Goal: Task Accomplishment & Management: Complete application form

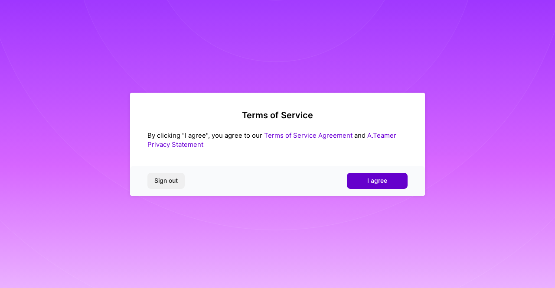
click at [374, 181] on span "I agree" at bounding box center [377, 181] width 20 height 9
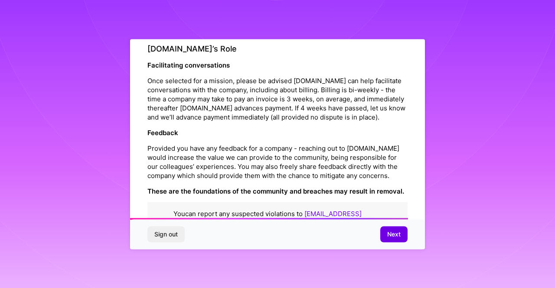
scroll to position [1018, 0]
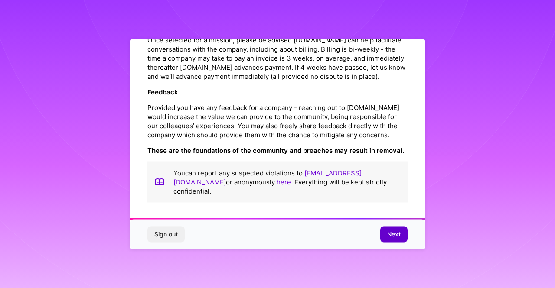
click at [397, 241] on button "Next" at bounding box center [393, 235] width 27 height 16
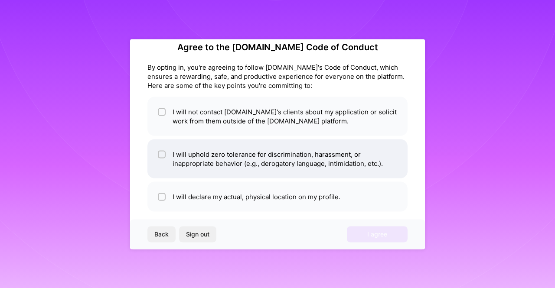
scroll to position [0, 0]
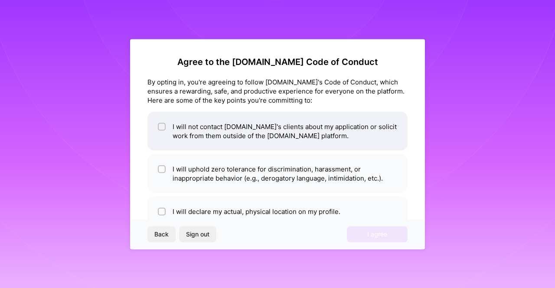
click at [336, 126] on li "I will not contact [DOMAIN_NAME]'s clients about my application or solicit work…" at bounding box center [277, 130] width 260 height 39
checkbox input "true"
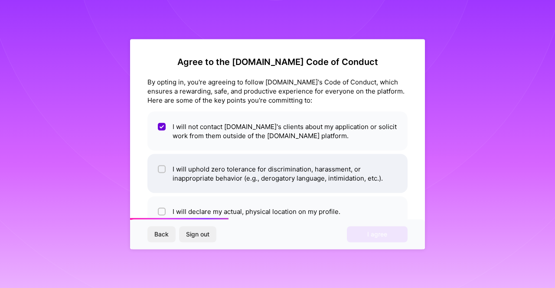
click at [331, 167] on li "I will uphold zero tolerance for discrimination, harassment, or inappropriate b…" at bounding box center [277, 173] width 260 height 39
checkbox input "true"
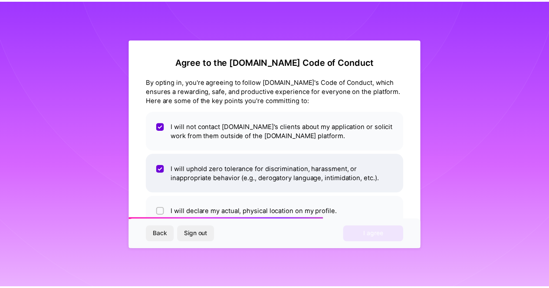
scroll to position [23, 0]
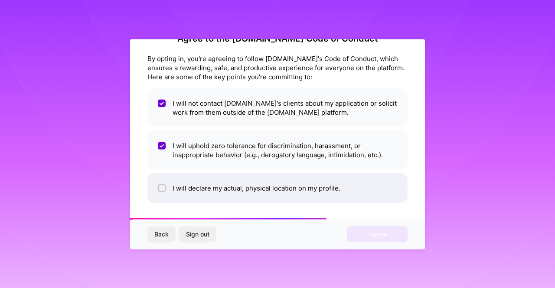
click at [332, 190] on li "I will declare my actual, physical location on my profile." at bounding box center [277, 188] width 260 height 30
checkbox input "true"
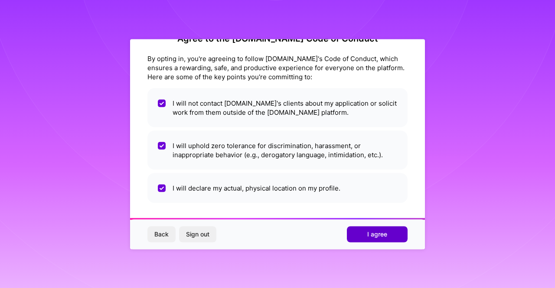
click at [371, 228] on button "I agree" at bounding box center [377, 235] width 61 height 16
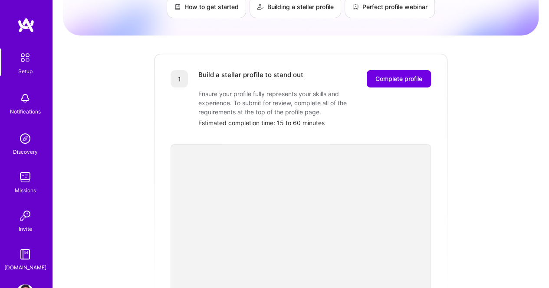
scroll to position [75, 0]
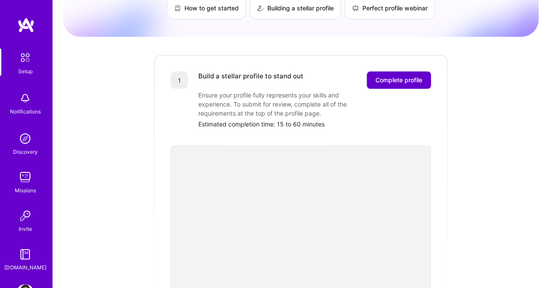
click at [388, 76] on span "Complete profile" at bounding box center [398, 80] width 47 height 9
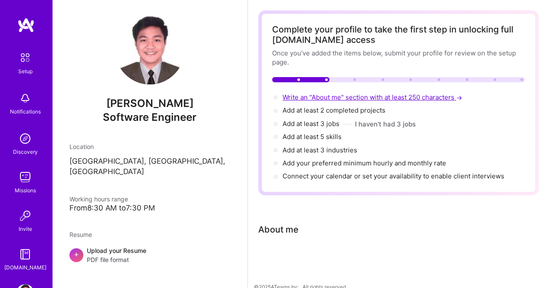
scroll to position [48, 0]
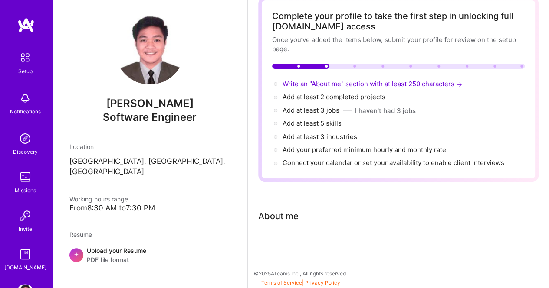
click at [335, 86] on span "Write an "About me" section with at least 250 characters →" at bounding box center [372, 84] width 181 height 8
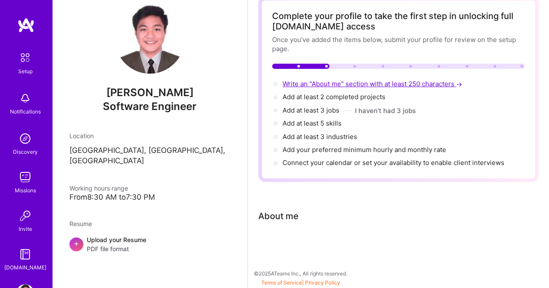
select select "US"
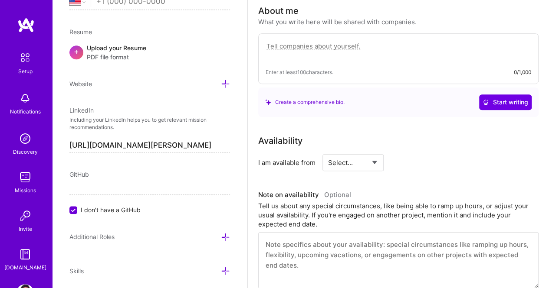
scroll to position [258, 0]
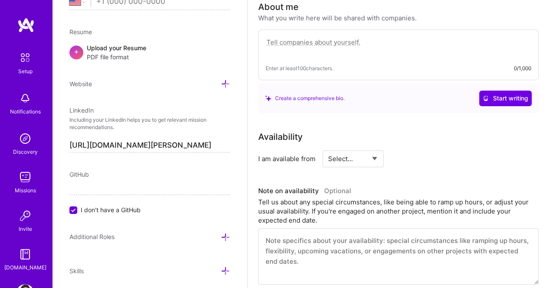
paste textarea "Creative problem-solver with a talent for developing elegant solutions in the l…"
click at [279, 38] on textarea at bounding box center [397, 47] width 265 height 20
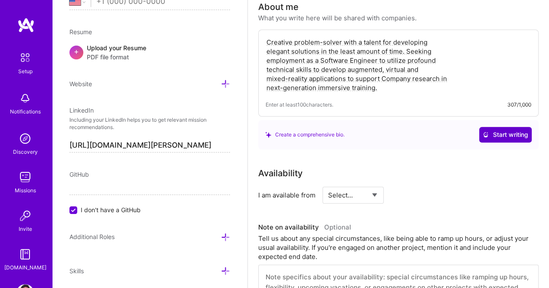
type textarea "Creative problem-solver with a talent for developing elegant solutions in the l…"
click at [501, 140] on button "Start writing" at bounding box center [505, 135] width 52 height 16
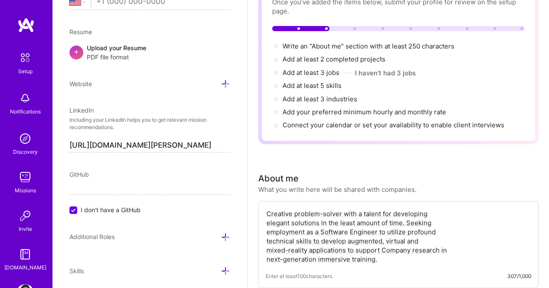
scroll to position [46, 0]
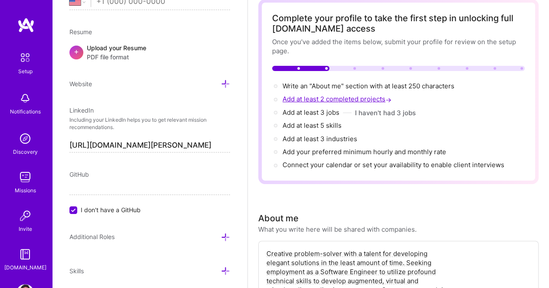
click at [353, 100] on span "Add at least 2 completed projects →" at bounding box center [337, 99] width 111 height 8
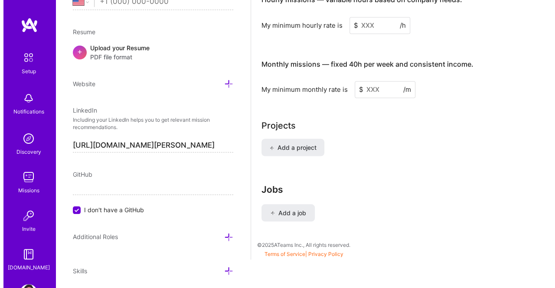
scroll to position [731, 0]
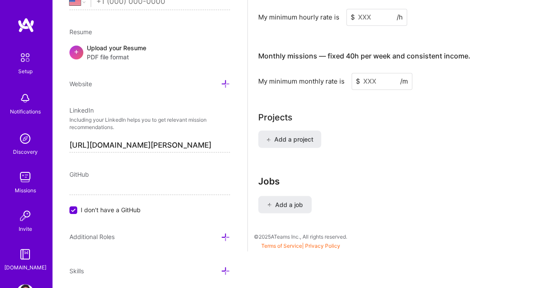
click at [319, 139] on button "Add a project" at bounding box center [289, 139] width 63 height 17
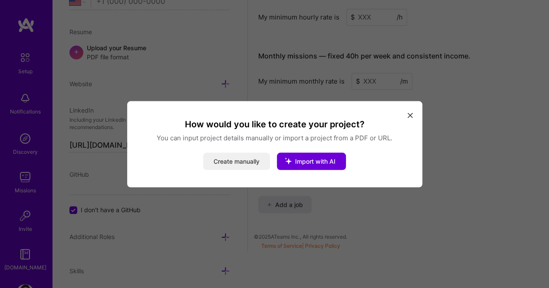
click at [265, 163] on button "Create manually" at bounding box center [236, 161] width 67 height 17
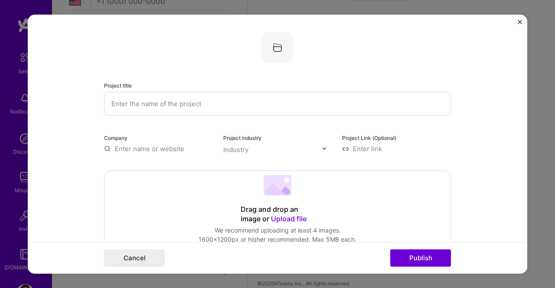
paste input "* GIS - Group Insurance System"
click at [237, 104] on input "* GIS - Group Insurance System" at bounding box center [277, 104] width 347 height 24
click at [117, 103] on input "* GIS - Group Insurance System" at bounding box center [277, 104] width 347 height 24
type input "GIS - Group Insurance System"
click at [188, 147] on input "text" at bounding box center [158, 148] width 109 height 9
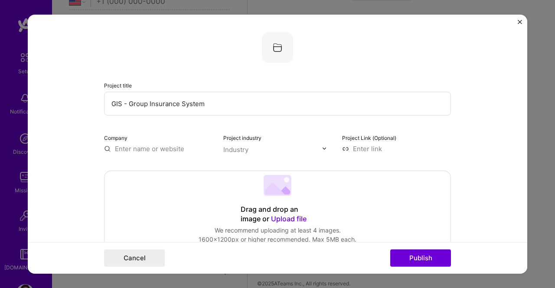
click at [280, 146] on input "text" at bounding box center [272, 149] width 99 height 9
click at [187, 147] on input "text" at bounding box center [158, 148] width 109 height 9
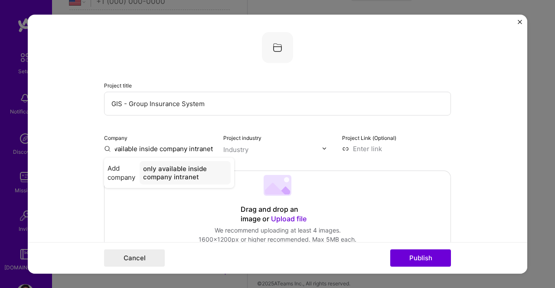
type input "only available inside company intranet"
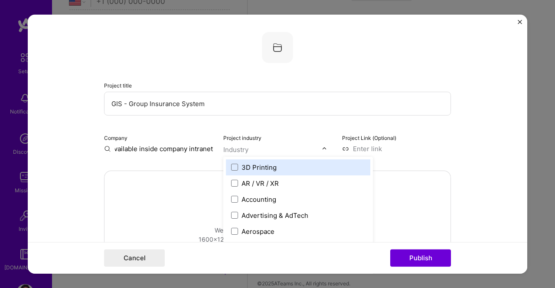
scroll to position [0, 0]
click at [261, 148] on input "text" at bounding box center [272, 149] width 99 height 9
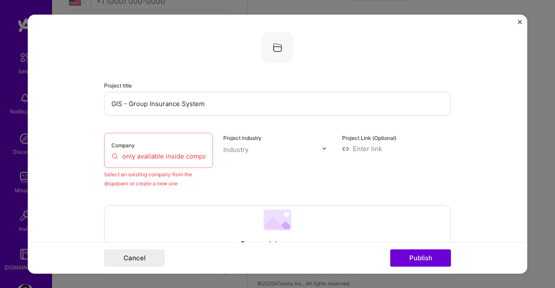
click at [188, 160] on input "only available inside company intranet" at bounding box center [158, 155] width 94 height 9
click at [201, 157] on input "sun life" at bounding box center [158, 155] width 94 height 9
click at [183, 155] on input "sun life" at bounding box center [158, 155] width 94 height 9
click at [197, 157] on input "sun life" at bounding box center [158, 155] width 94 height 9
type input "sun lif"
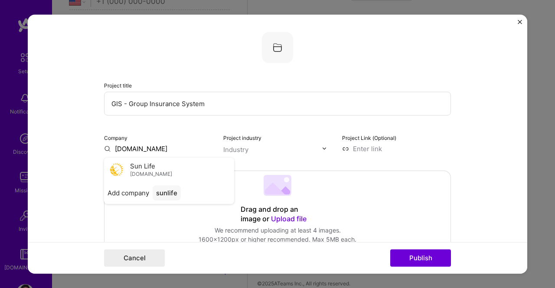
type input "[DOMAIN_NAME]"
click at [390, 250] on button "Publish" at bounding box center [420, 258] width 61 height 17
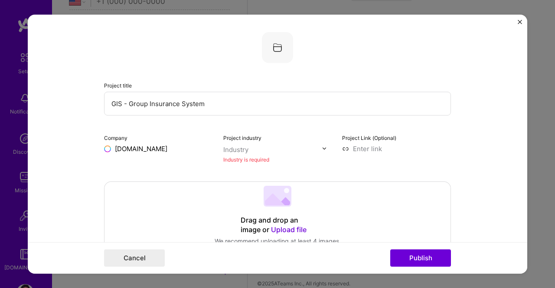
scroll to position [17, 0]
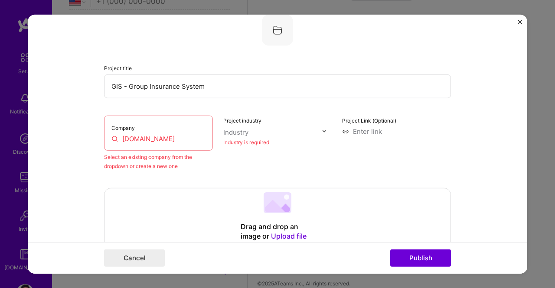
click at [182, 136] on input "[DOMAIN_NAME]" at bounding box center [158, 138] width 94 height 9
click at [195, 164] on div "Select an existing company from the dropdown or create a new one" at bounding box center [158, 161] width 109 height 18
click at [265, 144] on div "Industry is required" at bounding box center [277, 141] width 109 height 9
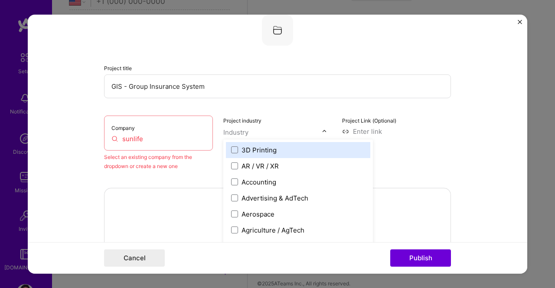
click at [267, 134] on input "text" at bounding box center [272, 132] width 99 height 9
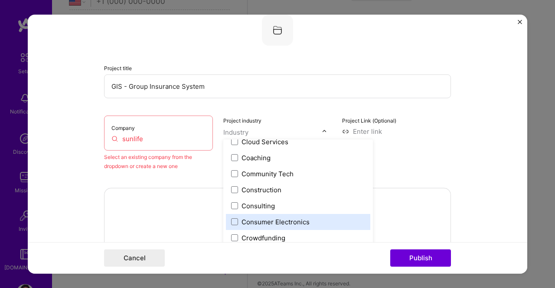
scroll to position [608, 0]
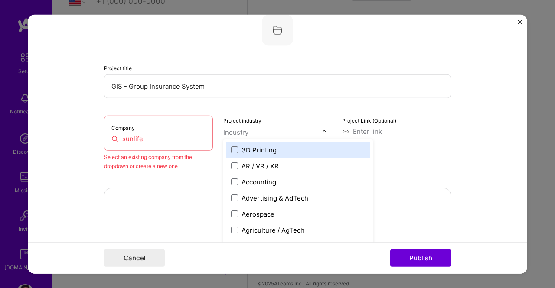
click at [283, 130] on input "text" at bounding box center [272, 132] width 99 height 9
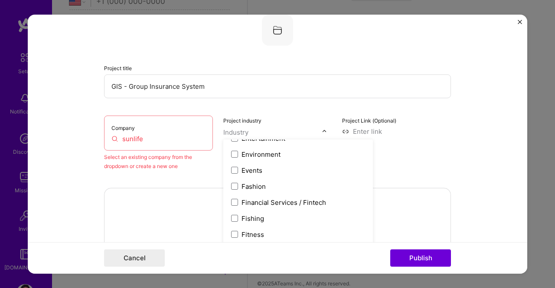
scroll to position [862, 0]
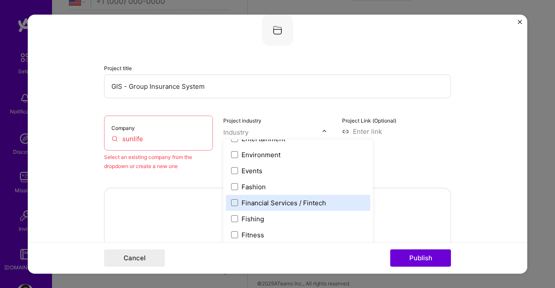
click at [227, 204] on div "Financial Services / Fintech" at bounding box center [298, 203] width 144 height 16
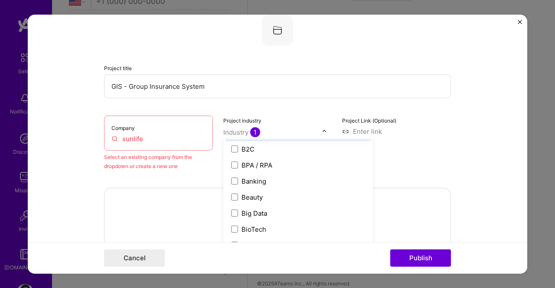
scroll to position [285, 0]
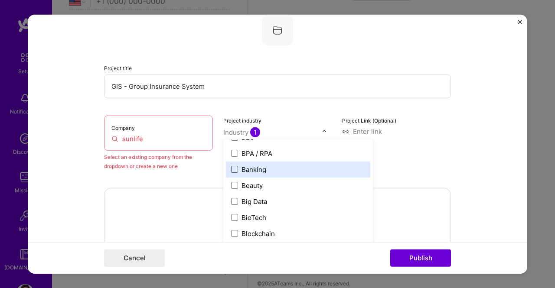
click at [232, 171] on span at bounding box center [234, 169] width 7 height 7
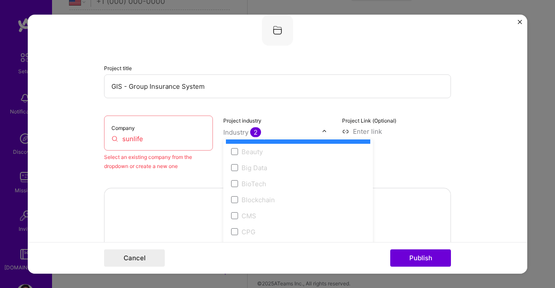
scroll to position [282, 0]
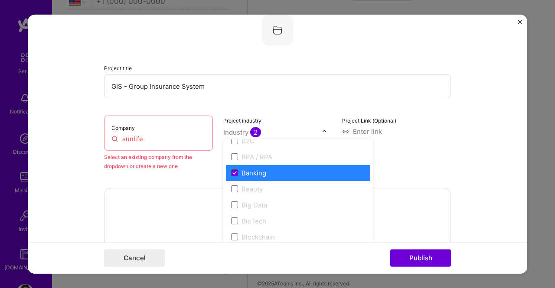
click at [232, 171] on icon at bounding box center [234, 172] width 4 height 3
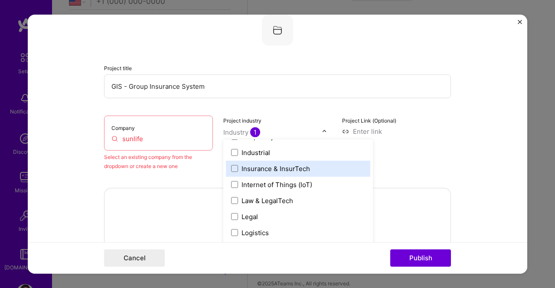
scroll to position [1148, 0]
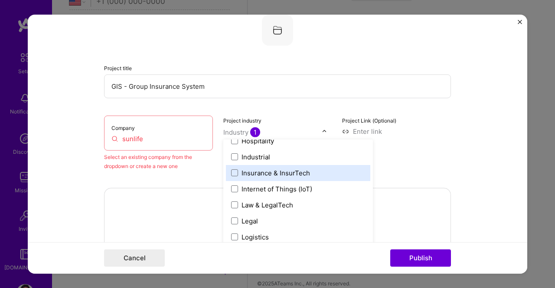
click at [232, 171] on span at bounding box center [234, 173] width 7 height 7
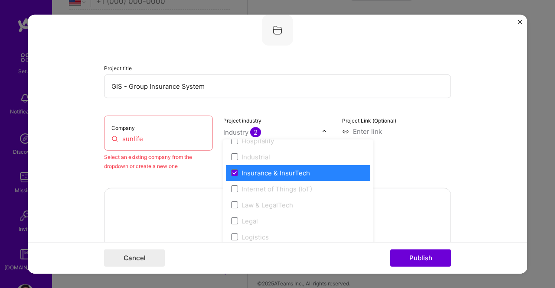
click at [232, 171] on icon at bounding box center [234, 172] width 4 height 3
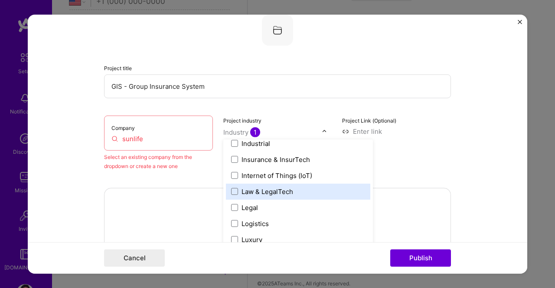
scroll to position [1158, 0]
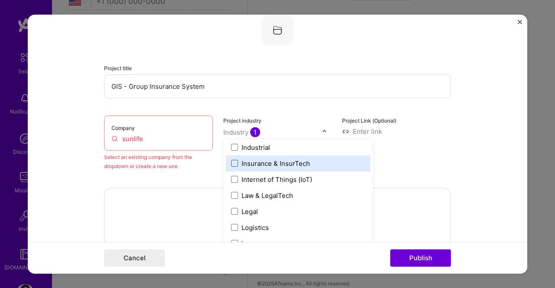
click at [232, 161] on span at bounding box center [234, 163] width 7 height 7
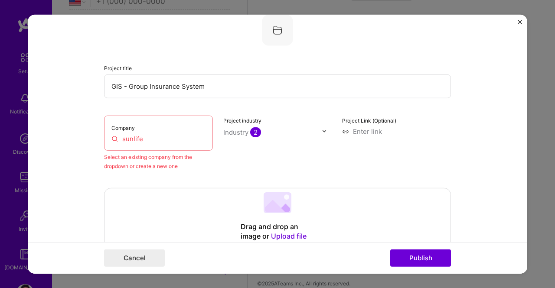
click at [415, 151] on div "Project Link (Optional)" at bounding box center [396, 142] width 109 height 55
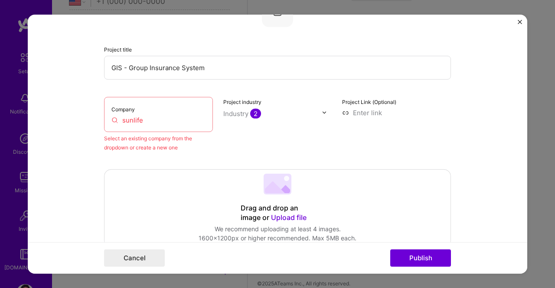
scroll to position [19, 0]
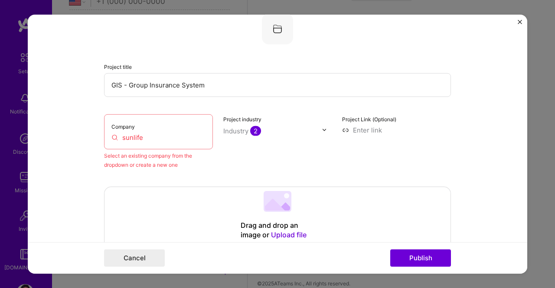
click at [203, 132] on div "Company sunlife" at bounding box center [158, 131] width 109 height 35
click at [177, 135] on input "sunlife" at bounding box center [158, 137] width 94 height 9
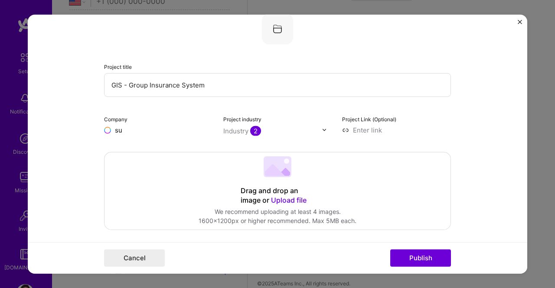
type input "s"
click at [179, 130] on input "text" at bounding box center [158, 129] width 109 height 9
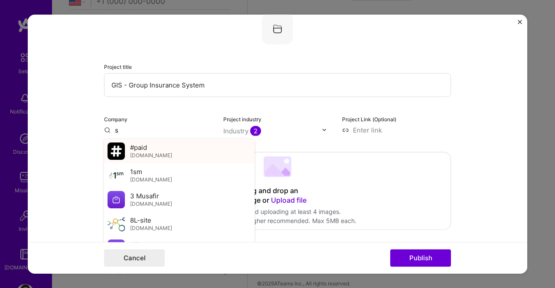
type input "s"
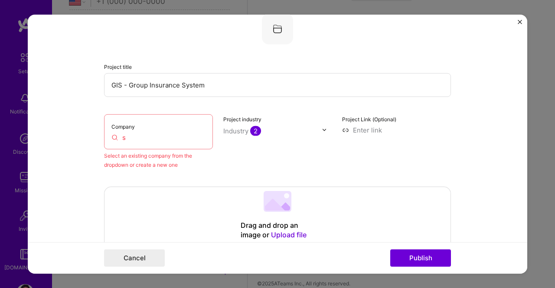
click at [177, 146] on div "Company s" at bounding box center [158, 131] width 109 height 35
click at [179, 141] on input "s" at bounding box center [158, 137] width 94 height 9
click at [157, 146] on div "Company sun life" at bounding box center [158, 131] width 109 height 35
click at [161, 138] on input "sun life" at bounding box center [158, 137] width 94 height 9
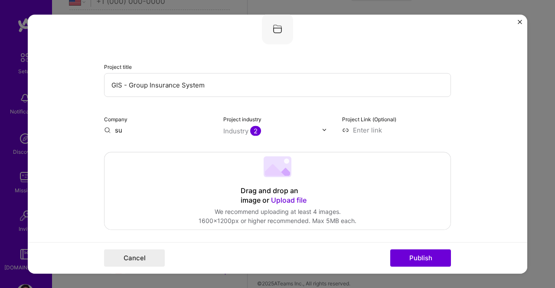
type input "s"
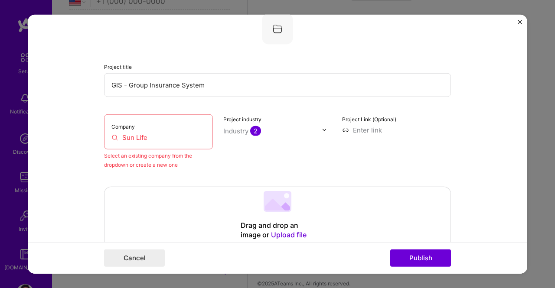
click at [151, 144] on div "Company Sun Life" at bounding box center [158, 131] width 109 height 35
click at [154, 141] on div "Company Sun Life" at bounding box center [158, 131] width 109 height 35
click at [154, 141] on input "Sun Life" at bounding box center [158, 137] width 94 height 9
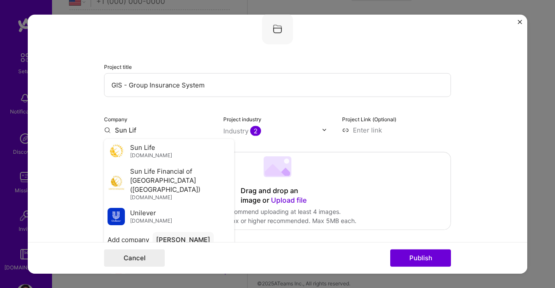
type input "Sun Life"
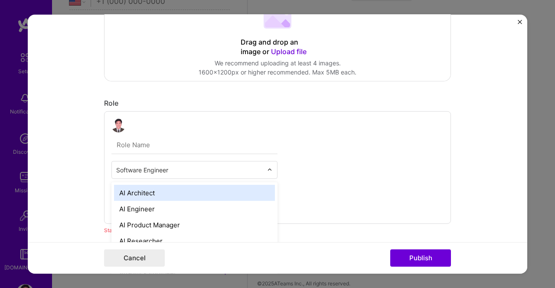
scroll to position [740, 0]
click at [173, 170] on input "text" at bounding box center [189, 169] width 147 height 9
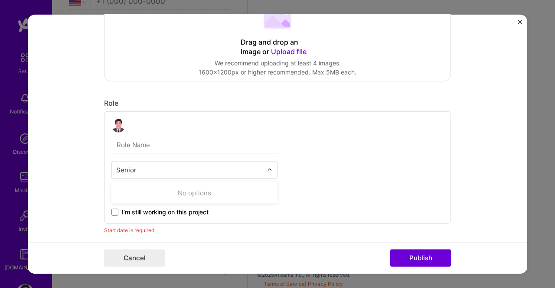
click at [390, 250] on button "Publish" at bounding box center [420, 258] width 61 height 17
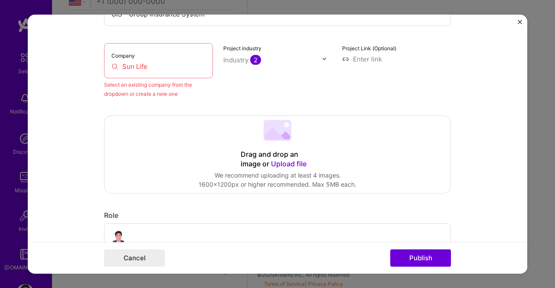
type input "S"
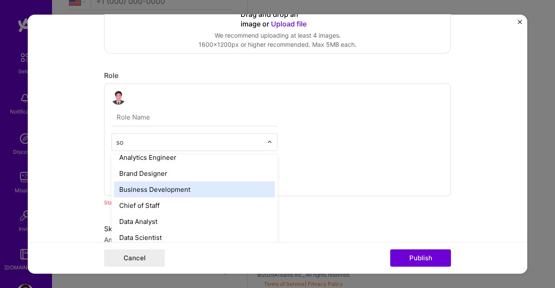
scroll to position [0, 0]
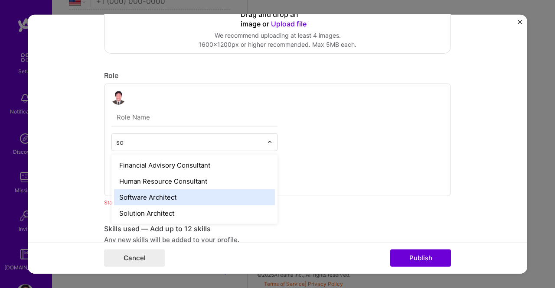
type input "s"
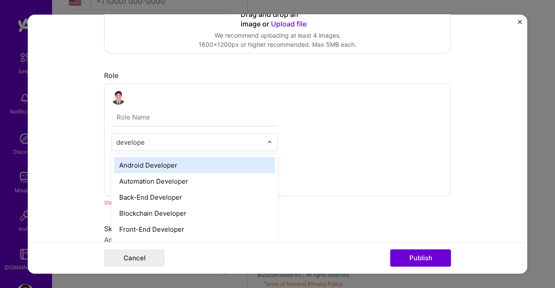
type input "developer"
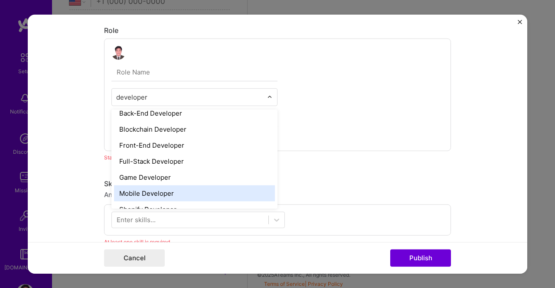
scroll to position [38, 0]
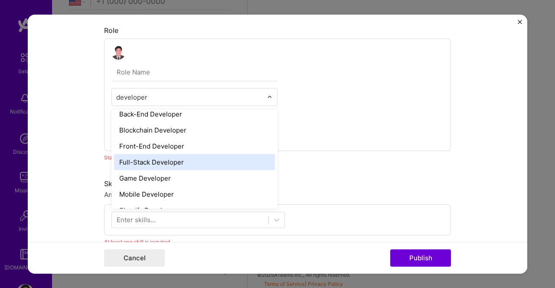
click at [242, 155] on div "Full-Stack Developer" at bounding box center [194, 162] width 161 height 16
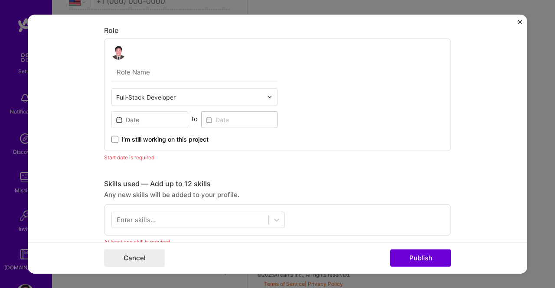
click at [167, 136] on span "I’m still working on this project" at bounding box center [165, 139] width 87 height 9
click at [0, 0] on input "I’m still working on this project" at bounding box center [0, 0] width 0 height 0
click at [172, 122] on input at bounding box center [149, 119] width 77 height 17
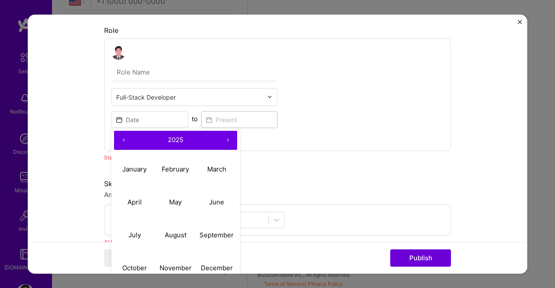
click at [119, 139] on button "‹" at bounding box center [123, 140] width 19 height 19
click at [176, 261] on button "November" at bounding box center [175, 268] width 41 height 33
type input "[DATE]"
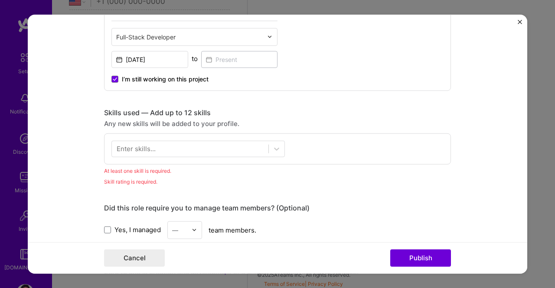
scroll to position [337, 0]
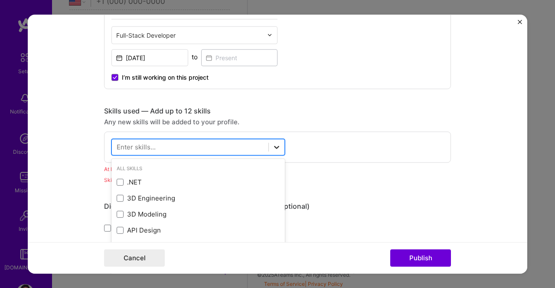
click at [280, 144] on div at bounding box center [277, 147] width 16 height 16
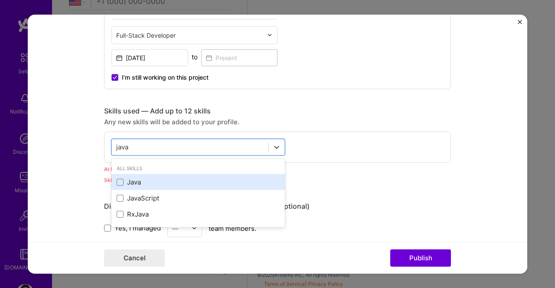
click at [124, 179] on div "Java" at bounding box center [198, 182] width 163 height 9
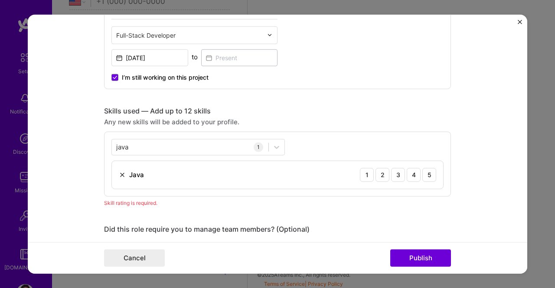
click at [375, 91] on div "Project title GIS - Group Insurance System Company Sun Life Select an existing …" at bounding box center [277, 162] width 347 height 935
click at [427, 177] on div "5" at bounding box center [429, 175] width 14 height 14
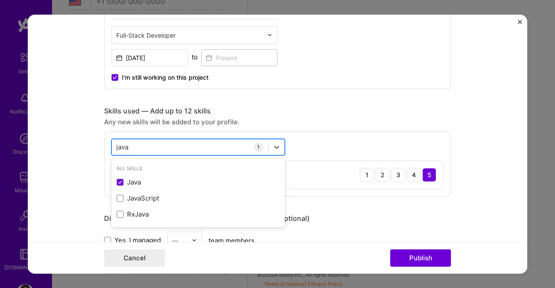
click at [190, 148] on div "java java" at bounding box center [190, 147] width 157 height 14
type input "j"
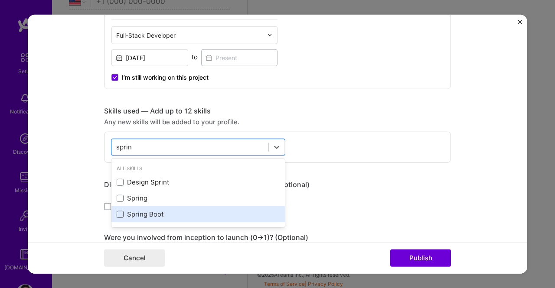
click at [118, 216] on span at bounding box center [120, 214] width 7 height 7
click at [0, 0] on input "checkbox" at bounding box center [0, 0] width 0 height 0
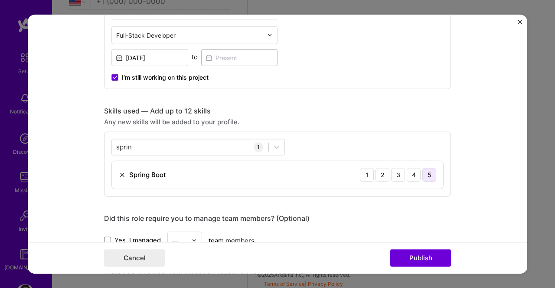
click at [424, 171] on div "5" at bounding box center [429, 175] width 14 height 14
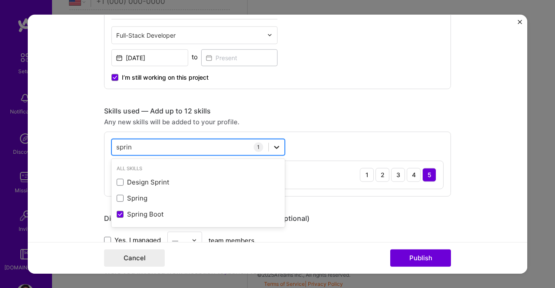
click at [274, 146] on icon at bounding box center [276, 147] width 5 height 3
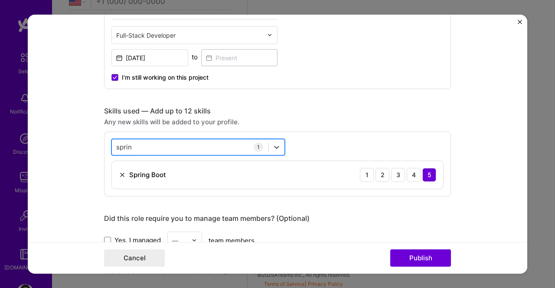
drag, startPoint x: 223, startPoint y: 150, endPoint x: 229, endPoint y: 144, distance: 8.3
click at [229, 144] on div "sprin sprin" at bounding box center [190, 147] width 157 height 14
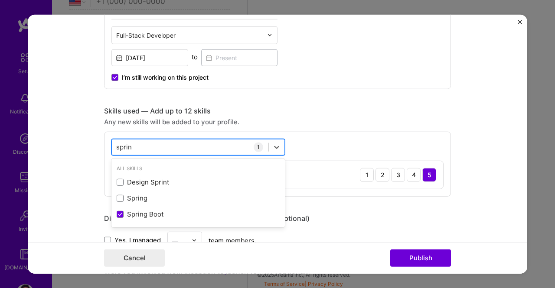
click at [229, 144] on div "sprin sprin" at bounding box center [190, 147] width 157 height 14
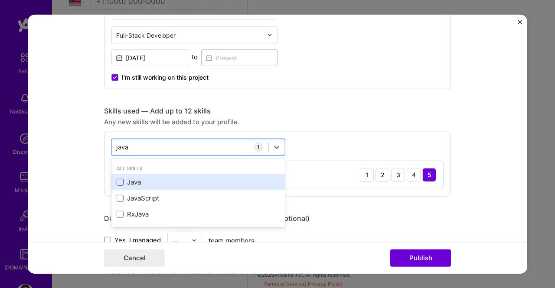
click at [118, 179] on span at bounding box center [120, 182] width 7 height 7
click at [0, 0] on input "checkbox" at bounding box center [0, 0] width 0 height 0
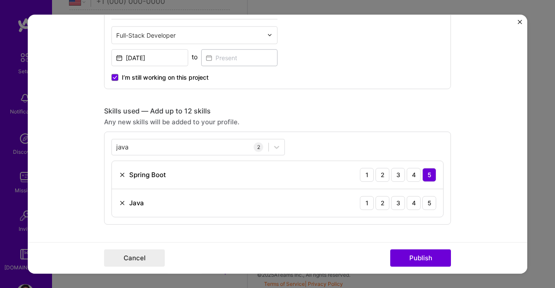
click at [446, 137] on div "java java 2 Spring Boot 1 2 3 4 5 Java 1 2 3 4 5" at bounding box center [277, 177] width 347 height 93
click at [429, 203] on div "5" at bounding box center [429, 203] width 14 height 14
click at [154, 158] on div "java java 2 Spring Boot 1 2 3 4 5 Java 1 2 3 4 5" at bounding box center [277, 177] width 347 height 93
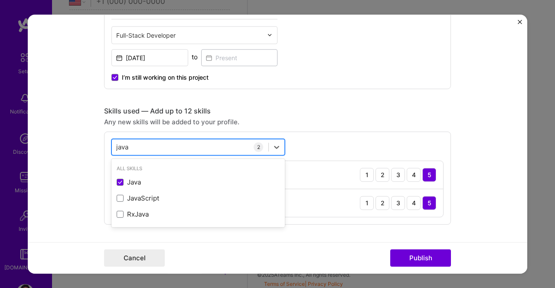
click at [163, 150] on div "java java" at bounding box center [190, 147] width 157 height 14
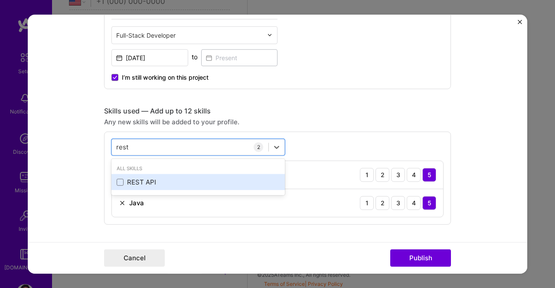
click at [146, 176] on div "REST API" at bounding box center [197, 182] width 173 height 16
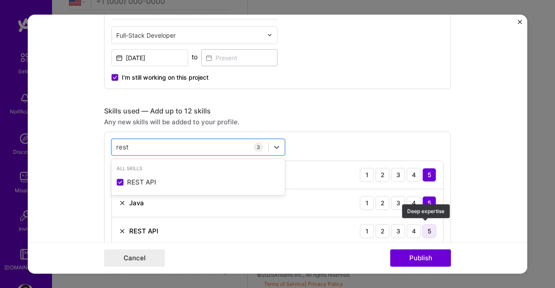
type input "rest"
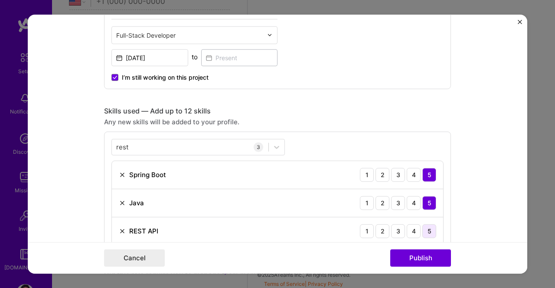
click at [425, 228] on div "5" at bounding box center [429, 231] width 14 height 14
click at [468, 210] on form "Project title GIS - Group Insurance System Company Sun Life Select an existing …" at bounding box center [278, 144] width 500 height 260
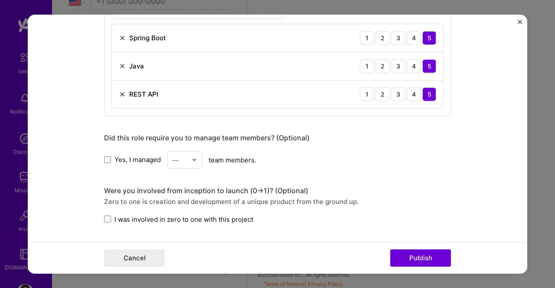
scroll to position [497, 0]
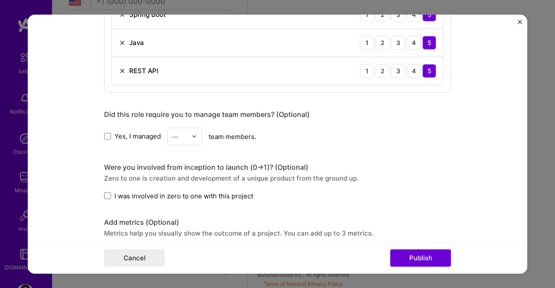
click at [134, 133] on span "Yes, I managed" at bounding box center [137, 136] width 46 height 9
click at [0, 0] on input "Yes, I managed" at bounding box center [0, 0] width 0 height 0
click at [173, 128] on div "—" at bounding box center [180, 136] width 24 height 17
click at [183, 209] on div "4" at bounding box center [184, 208] width 29 height 16
click at [178, 196] on span "I was involved in zero to one with this project" at bounding box center [183, 195] width 139 height 9
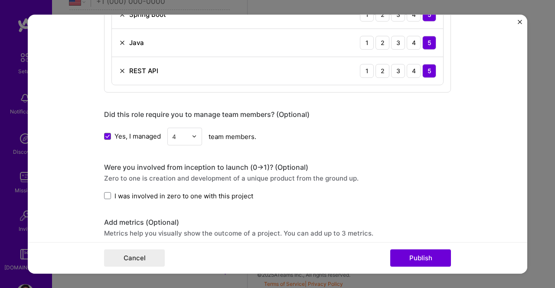
click at [0, 0] on input "I was involved in zero to one with this project" at bounding box center [0, 0] width 0 height 0
click at [178, 196] on span "I was involved in zero to one with this project" at bounding box center [183, 195] width 139 height 9
click at [0, 0] on input "I was involved in zero to one with this project" at bounding box center [0, 0] width 0 height 0
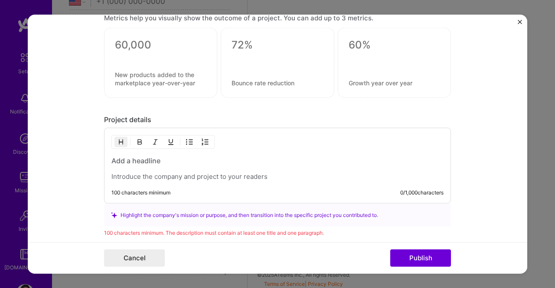
scroll to position [713, 0]
click at [195, 63] on div at bounding box center [160, 62] width 113 height 70
click at [141, 40] on textarea at bounding box center [161, 44] width 92 height 13
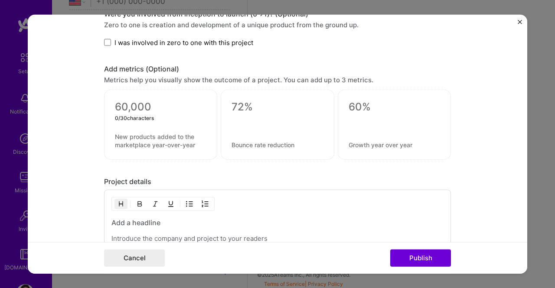
scroll to position [782, 0]
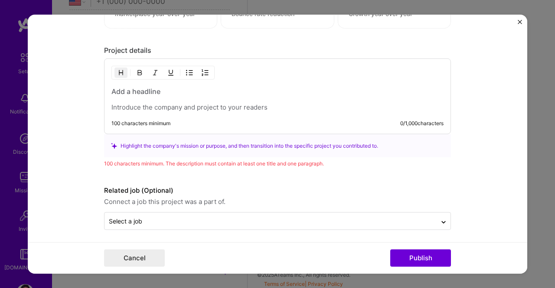
click at [214, 107] on p at bounding box center [277, 107] width 332 height 9
click at [168, 103] on p at bounding box center [277, 107] width 332 height 9
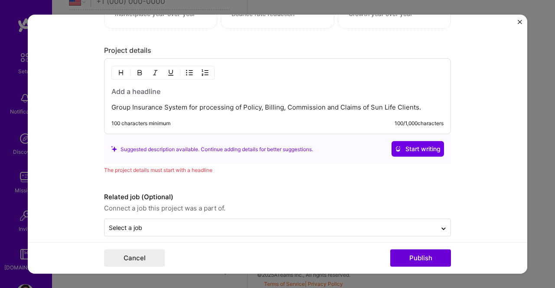
scroll to position [789, 0]
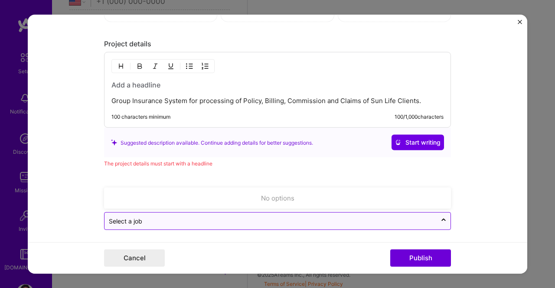
click at [199, 217] on input "text" at bounding box center [271, 221] width 324 height 9
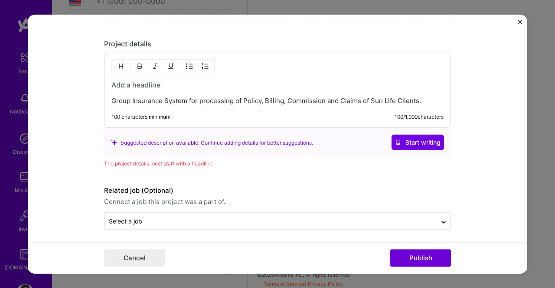
click at [73, 151] on form "Project title GIS - Group Insurance System Company Sun Life Select an existing …" at bounding box center [278, 144] width 500 height 260
click at [242, 80] on h3 at bounding box center [277, 85] width 332 height 10
click at [183, 97] on p "Group Insurance System for processing of Policy, Billing, Commission and Claims…" at bounding box center [277, 101] width 332 height 9
click at [160, 86] on h3 at bounding box center [277, 85] width 332 height 10
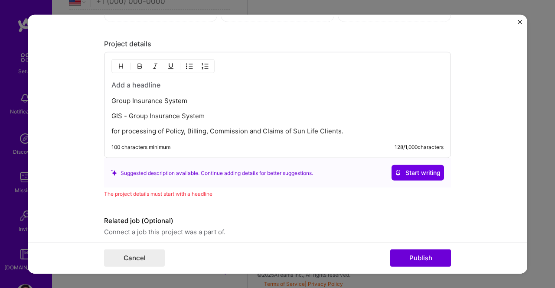
click at [187, 105] on div "Group Insurance System GIS - Group Insurance System for processing of Policy, B…" at bounding box center [277, 108] width 332 height 56
click at [111, 127] on p "for processing of Policy, Billing, Commission and Claims of Sun Life Clients." at bounding box center [277, 131] width 332 height 9
click at [137, 101] on p "Group Insurance System" at bounding box center [277, 101] width 332 height 9
click at [148, 86] on div "Group Insurance System GIS - Group Insurance System for processing of Policy, B…" at bounding box center [277, 108] width 332 height 56
click at [179, 97] on p "Group Insurance System" at bounding box center [277, 101] width 332 height 9
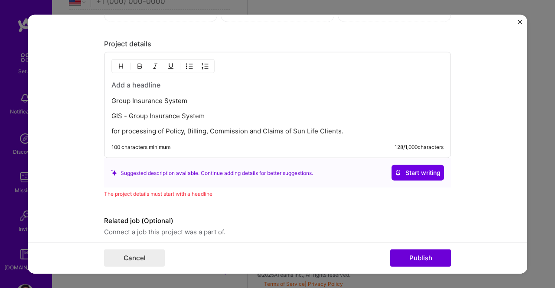
click at [125, 113] on p "GIS - Group Insurance System" at bounding box center [277, 116] width 332 height 9
click at [111, 127] on p "for processing of Policy, Billing, Commission and Claims of Sun Life Clients." at bounding box center [277, 131] width 332 height 9
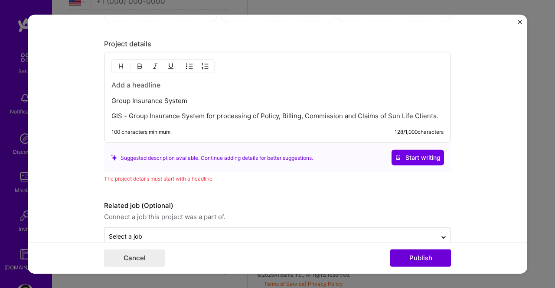
click at [140, 100] on p "Group Insurance System" at bounding box center [277, 101] width 332 height 9
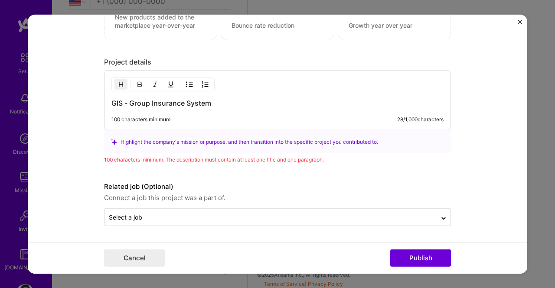
scroll to position [767, 0]
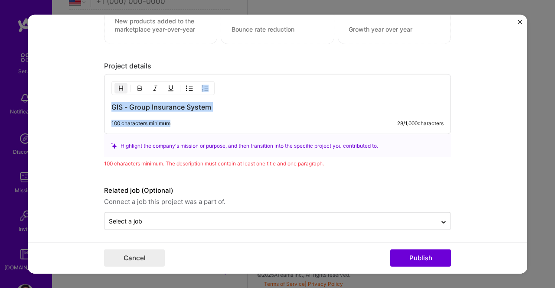
drag, startPoint x: 182, startPoint y: 115, endPoint x: 170, endPoint y: 127, distance: 17.2
click at [170, 127] on div "GIS - Group Insurance System 100 characters minimum 28 / 1,000 characters" at bounding box center [277, 104] width 347 height 60
click at [170, 127] on div "100 characters minimum 28 / 1,000 characters" at bounding box center [271, 127] width 346 height 14
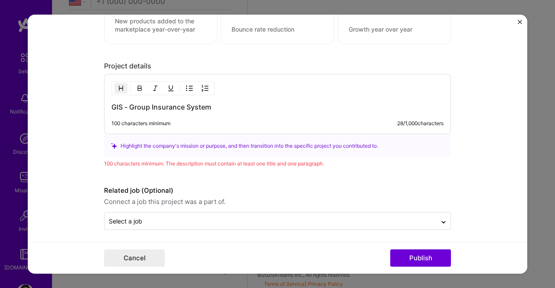
click at [166, 120] on div "100 characters minimum" at bounding box center [140, 123] width 59 height 7
click at [215, 102] on h3 "GIS - Group Insurance System" at bounding box center [277, 107] width 332 height 10
click at [145, 107] on h3 "GIS - Group Insurance System" at bounding box center [277, 107] width 332 height 10
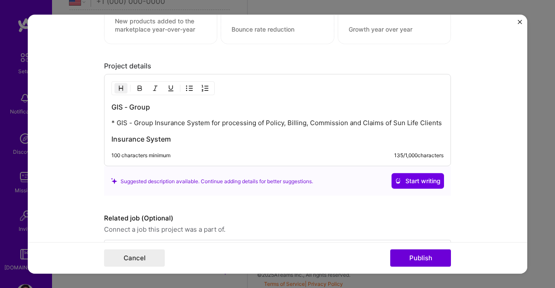
click at [116, 119] on p "* GIS - Group Insurance System for processing of Policy, Billing, Commission an…" at bounding box center [277, 123] width 332 height 9
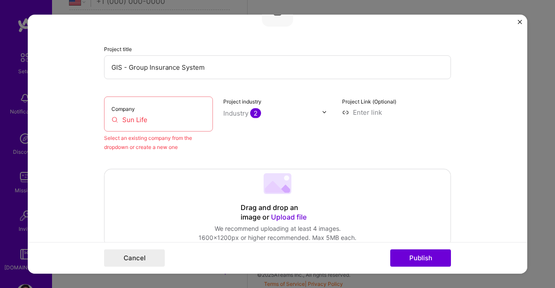
scroll to position [35, 0]
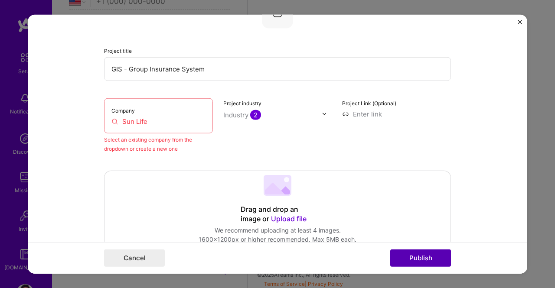
click at [400, 258] on button "Publish" at bounding box center [420, 258] width 61 height 17
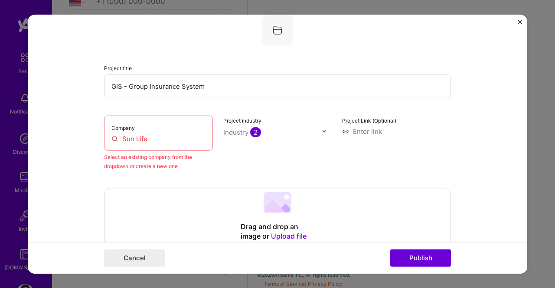
click at [204, 137] on div "Company Sun Life" at bounding box center [158, 132] width 109 height 35
click at [145, 137] on input "Sun Life" at bounding box center [158, 138] width 94 height 9
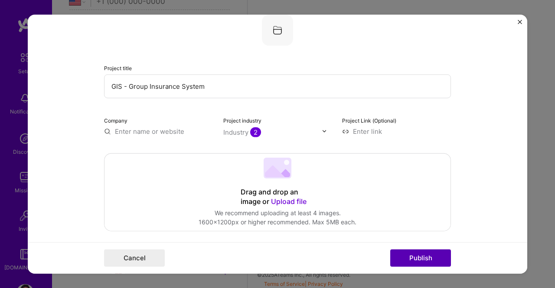
click at [434, 258] on button "Publish" at bounding box center [420, 258] width 61 height 17
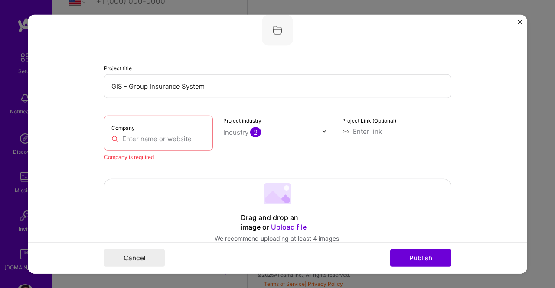
click at [171, 134] on input "text" at bounding box center [158, 138] width 94 height 9
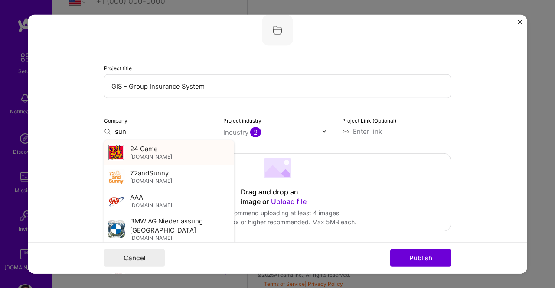
type input "sun"
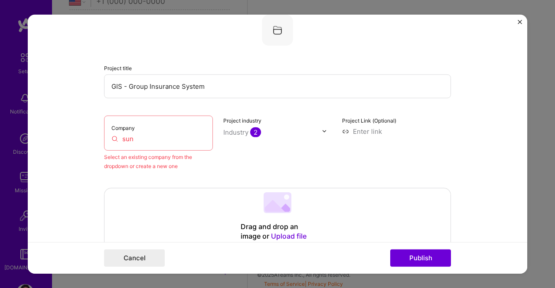
click at [176, 144] on div "Company sun" at bounding box center [158, 132] width 109 height 35
click at [176, 132] on div "Company sun" at bounding box center [158, 132] width 109 height 35
click at [165, 139] on input "sun" at bounding box center [158, 138] width 94 height 9
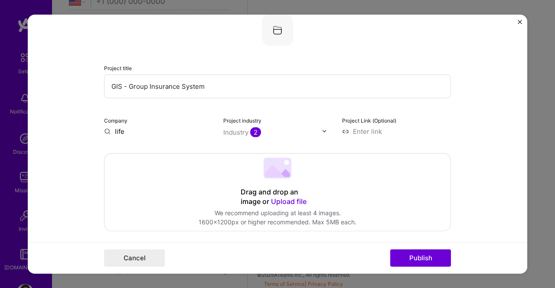
click at [176, 136] on input "life" at bounding box center [158, 131] width 109 height 9
click at [179, 134] on input "life" at bounding box center [158, 131] width 109 height 9
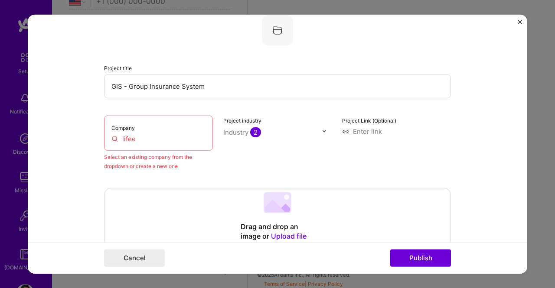
click at [188, 144] on div "Company lifee" at bounding box center [158, 132] width 109 height 35
click at [173, 143] on input "lifee" at bounding box center [158, 138] width 94 height 9
click at [404, 264] on button "Publish" at bounding box center [420, 258] width 61 height 17
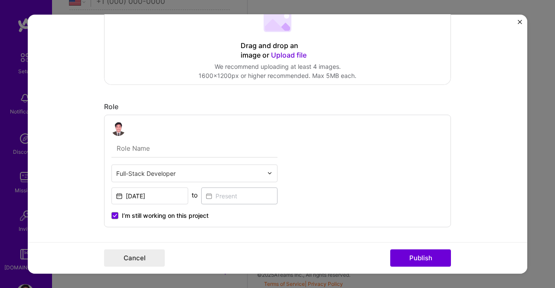
scroll to position [0, 0]
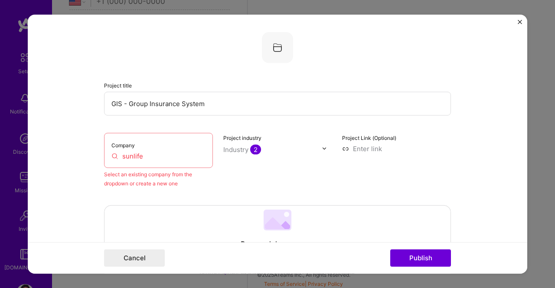
click at [520, 20] on img "Close" at bounding box center [520, 22] width 4 height 4
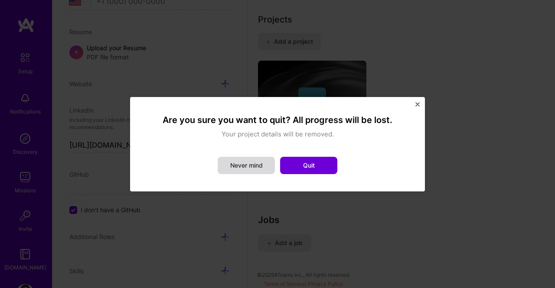
click at [261, 162] on button "Never mind" at bounding box center [246, 165] width 57 height 17
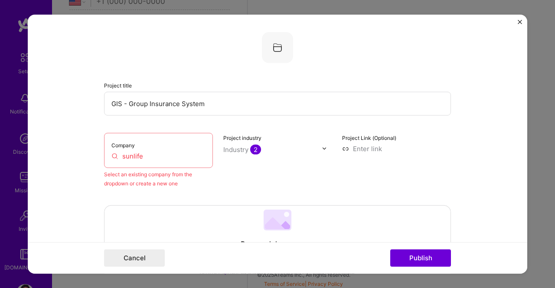
click at [173, 155] on input "sunlife" at bounding box center [158, 155] width 94 height 9
click at [173, 159] on input "sunli" at bounding box center [158, 155] width 94 height 9
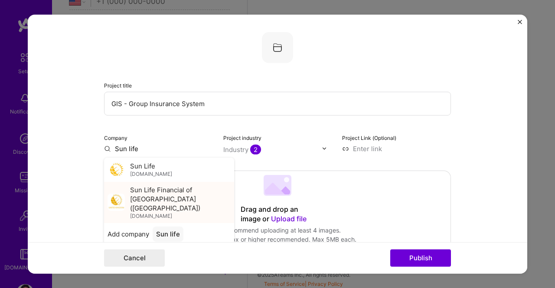
type input "Sun life"
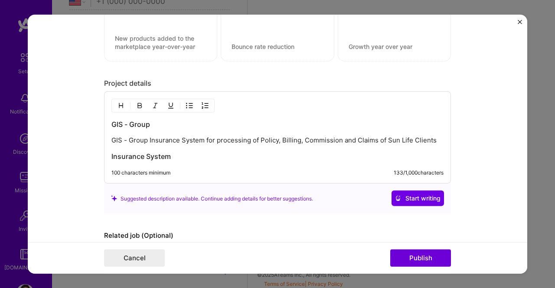
scroll to position [795, 0]
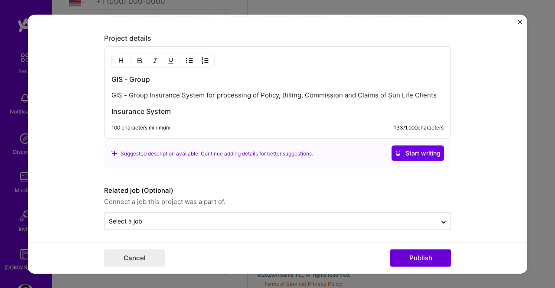
drag, startPoint x: 337, startPoint y: 117, endPoint x: 346, endPoint y: 88, distance: 30.7
click at [346, 88] on div "GIS - Group GIS - Group Insurance System for processing of Policy, Billing, Com…" at bounding box center [277, 92] width 347 height 92
click at [346, 91] on p "GIS - Group Insurance System for processing of Policy, Billing, Commission and …" at bounding box center [277, 95] width 332 height 9
copy div "GIS - Group GIS - Group Insurance System for processing of Policy, Billing, Com…"
click at [144, 252] on button "Cancel" at bounding box center [134, 258] width 61 height 17
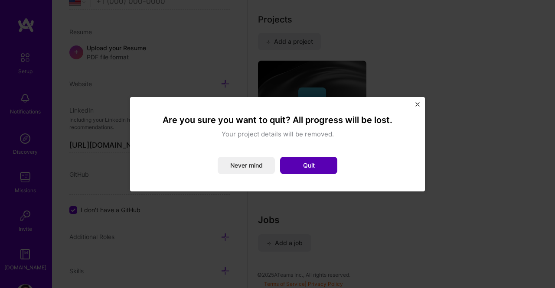
click at [311, 164] on button "Quit" at bounding box center [308, 165] width 57 height 17
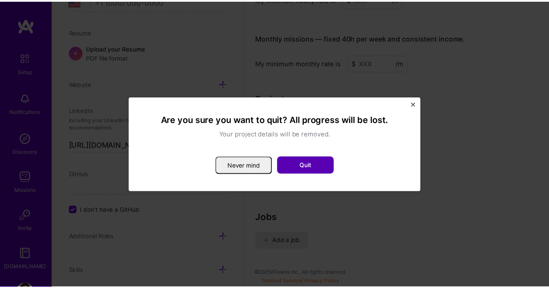
scroll to position [642, 0]
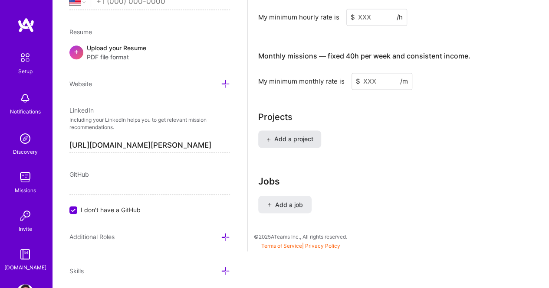
click at [307, 141] on span "Add a project" at bounding box center [289, 139] width 47 height 9
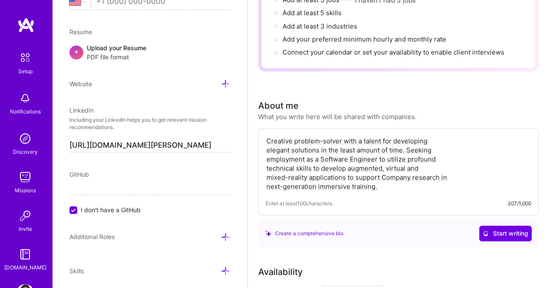
scroll to position [0, 0]
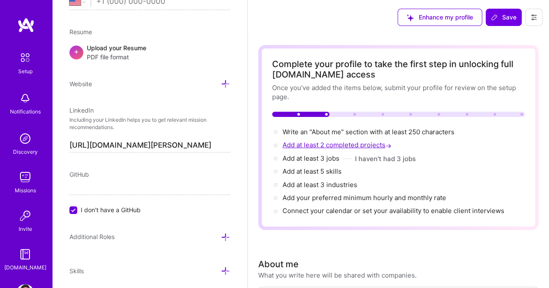
click at [327, 146] on span "Add at least 2 completed projects →" at bounding box center [337, 145] width 111 height 8
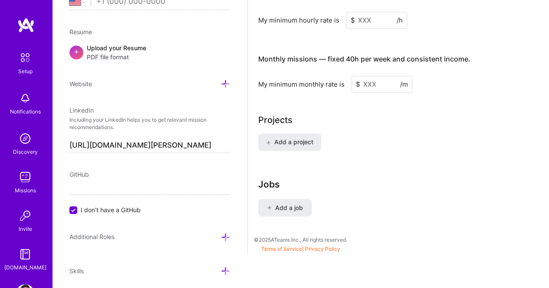
scroll to position [642, 0]
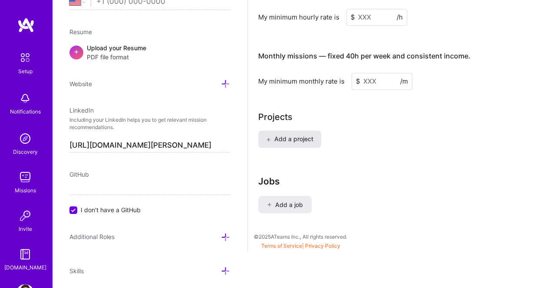
click at [305, 135] on span "Add a project" at bounding box center [289, 139] width 47 height 9
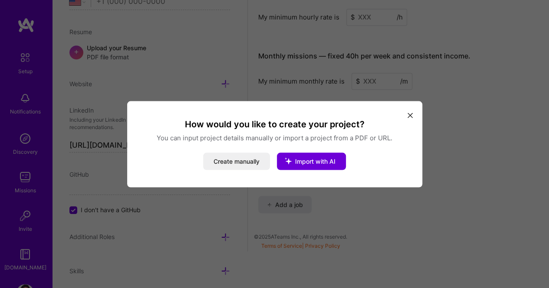
click at [270, 165] on div "Create manually Import with AI" at bounding box center [274, 161] width 274 height 17
click at [264, 162] on button "Create manually" at bounding box center [236, 161] width 67 height 17
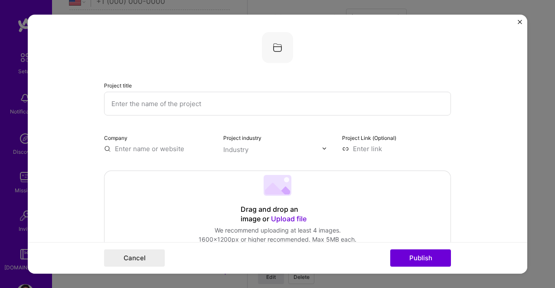
click at [175, 149] on input "text" at bounding box center [158, 148] width 109 height 9
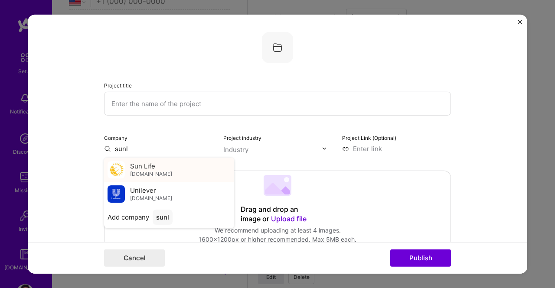
type input "sunl"
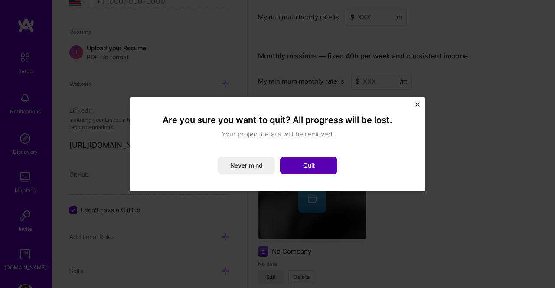
click at [307, 163] on button "Quit" at bounding box center [308, 165] width 57 height 17
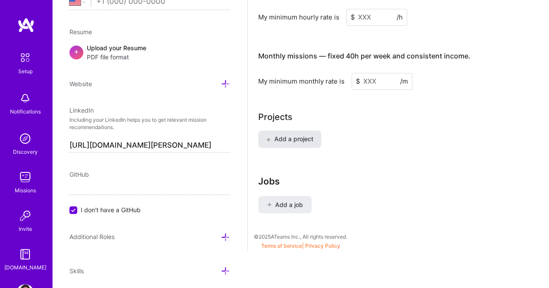
click at [307, 133] on button "Add a project" at bounding box center [289, 139] width 63 height 17
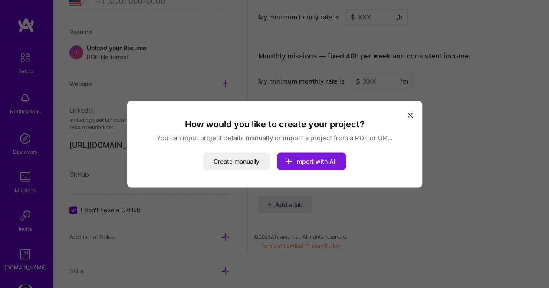
click at [327, 157] on span "Import with AI" at bounding box center [315, 160] width 40 height 7
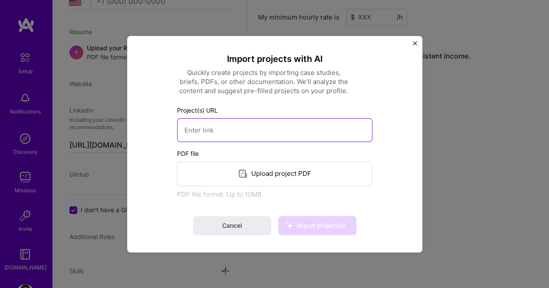
click at [309, 137] on input at bounding box center [274, 130] width 195 height 24
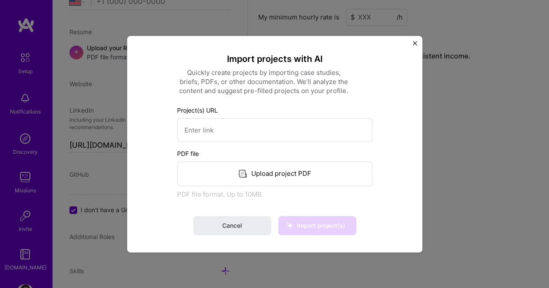
click at [301, 163] on div "Upload project PDF" at bounding box center [274, 173] width 195 height 25
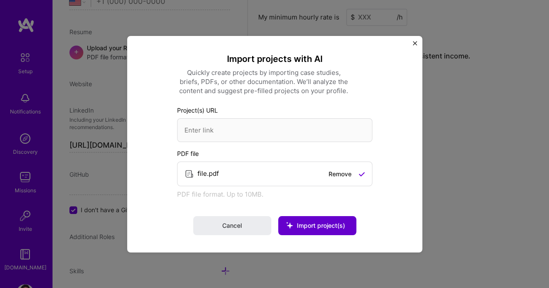
click at [350, 224] on button "Import project(s)" at bounding box center [317, 225] width 78 height 19
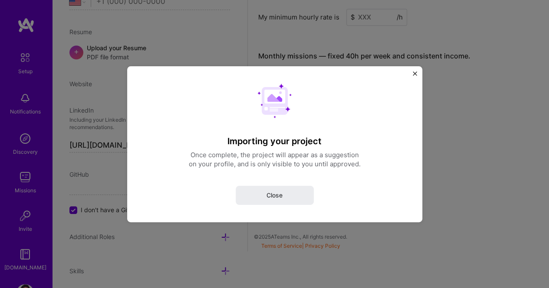
click at [308, 206] on div "Importing your project Once complete, the project will appear as a suggestion o…" at bounding box center [274, 144] width 295 height 156
click at [307, 186] on button "Close" at bounding box center [275, 195] width 78 height 19
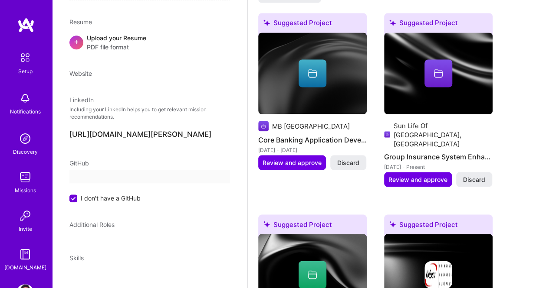
scroll to position [155, 0]
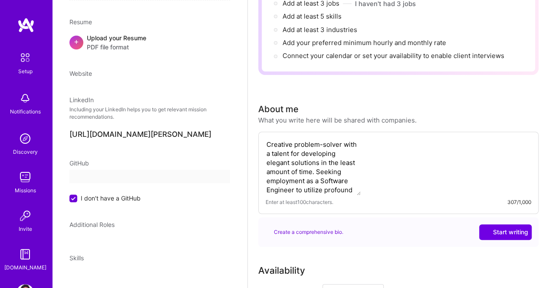
select select "US"
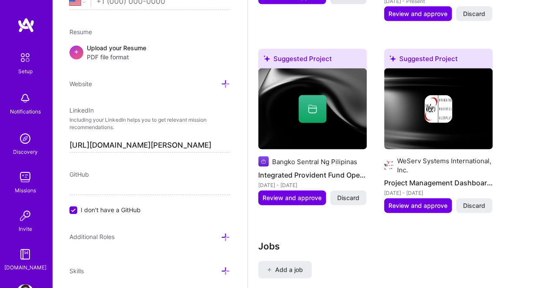
scroll to position [918, 0]
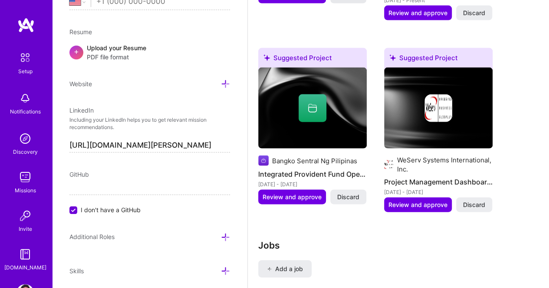
click at [354, 193] on span "Discard" at bounding box center [348, 197] width 22 height 9
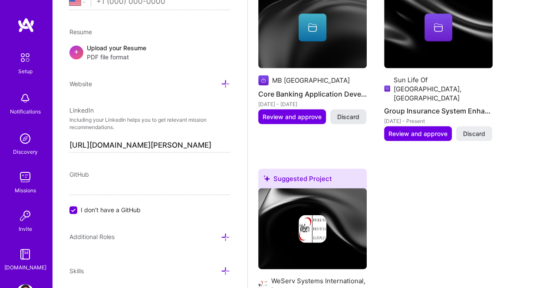
scroll to position [796, 0]
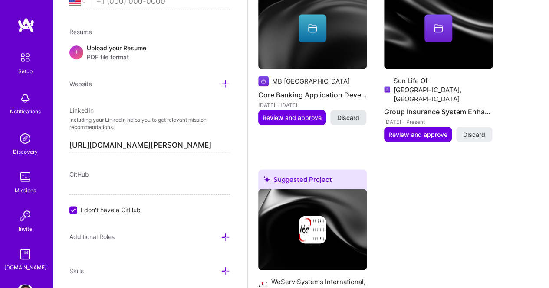
click at [361, 110] on button "Discard" at bounding box center [348, 117] width 36 height 15
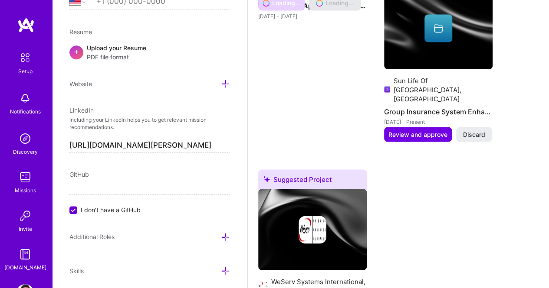
scroll to position [742, 0]
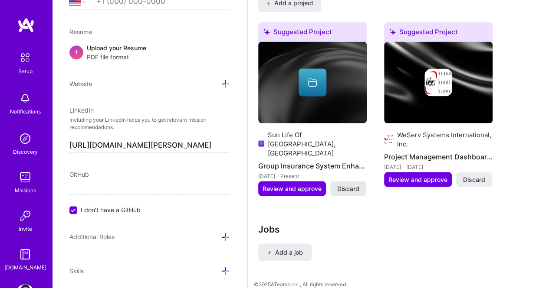
click at [347, 184] on span "Discard" at bounding box center [348, 188] width 22 height 9
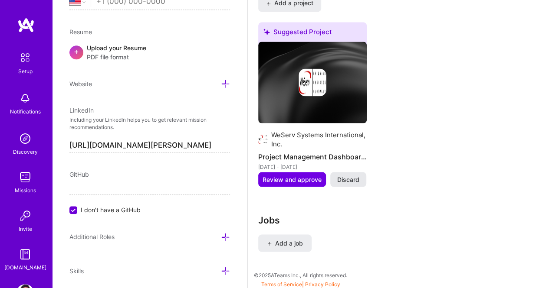
click at [339, 172] on button "Discard" at bounding box center [348, 179] width 36 height 15
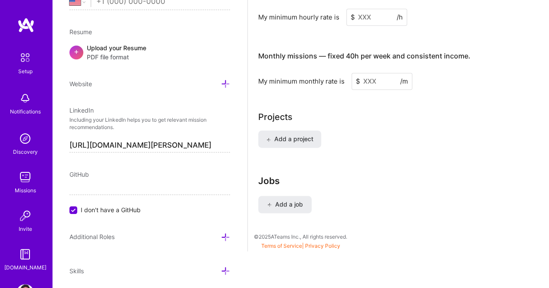
scroll to position [572, 0]
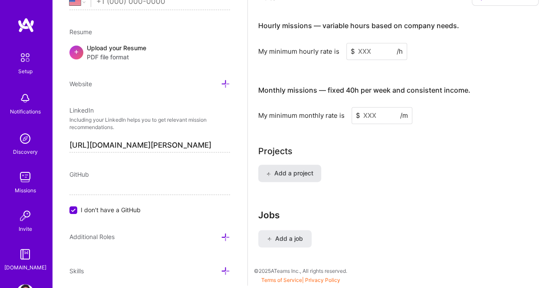
click at [295, 165] on button "Add a project" at bounding box center [289, 173] width 63 height 17
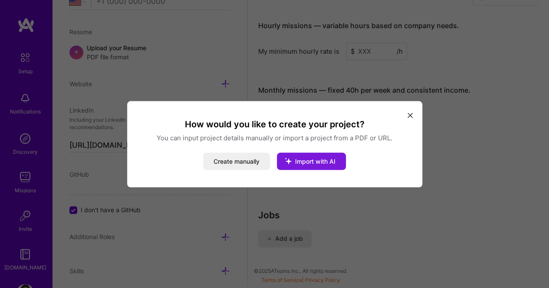
click at [285, 160] on icon "modal" at bounding box center [288, 161] width 23 height 23
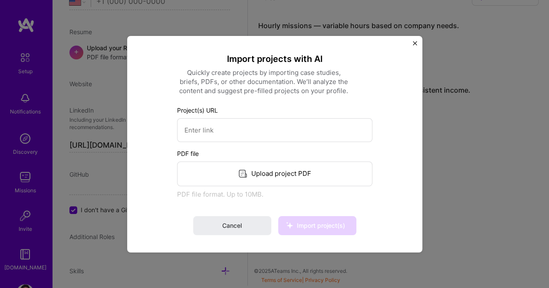
click at [260, 169] on div "Upload project PDF" at bounding box center [274, 173] width 195 height 25
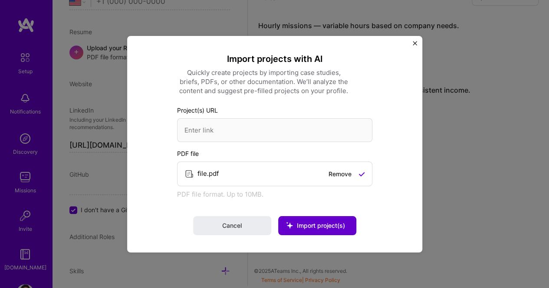
click at [317, 231] on button "Import project(s)" at bounding box center [317, 225] width 78 height 19
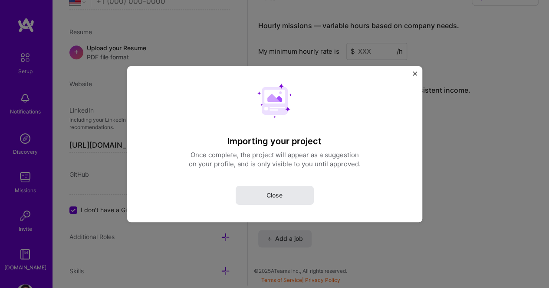
click at [301, 195] on button "Close" at bounding box center [275, 195] width 78 height 19
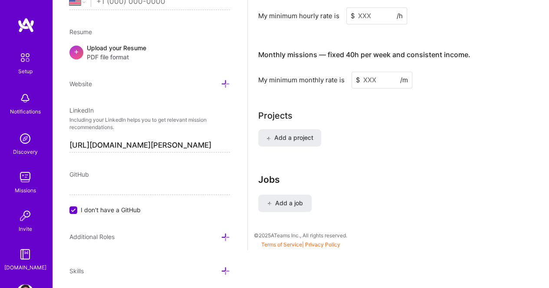
scroll to position [606, 0]
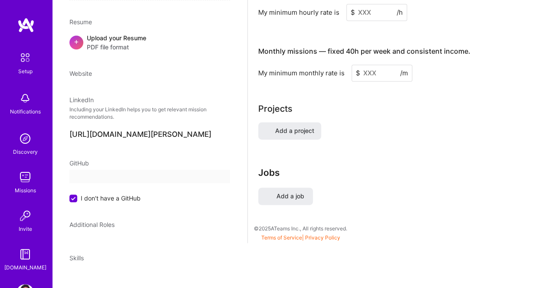
select select "US"
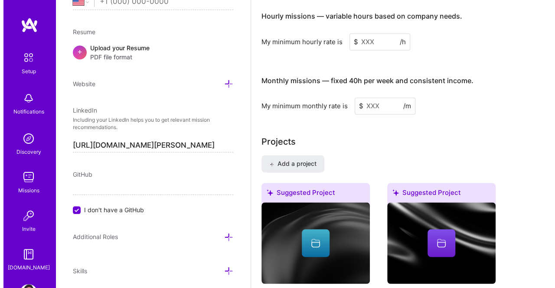
scroll to position [759, 0]
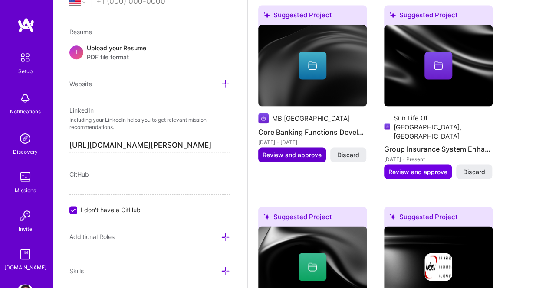
click at [306, 154] on span "Review and approve" at bounding box center [291, 154] width 59 height 9
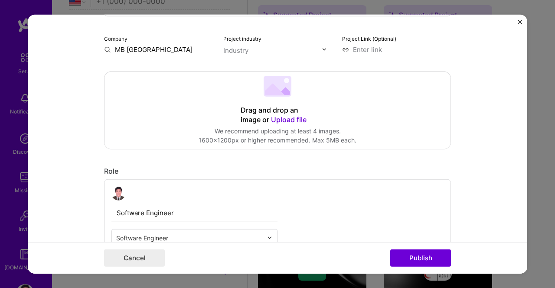
scroll to position [140, 0]
click at [425, 257] on button "Publish" at bounding box center [420, 258] width 61 height 17
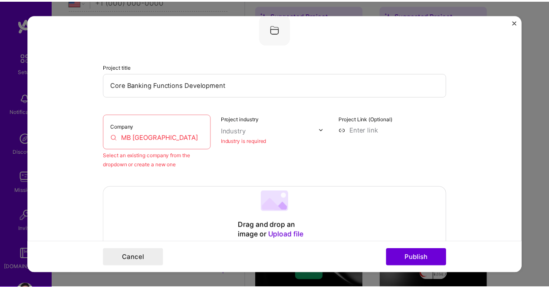
scroll to position [57, 0]
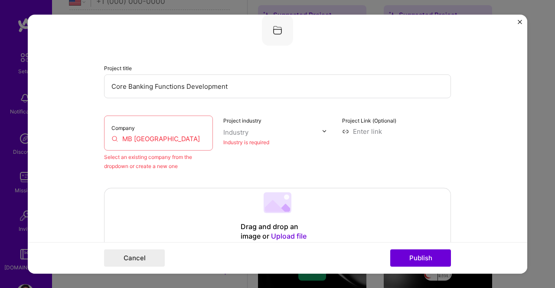
drag, startPoint x: 193, startPoint y: 131, endPoint x: 180, endPoint y: 137, distance: 14.0
click at [180, 137] on div "Company MB [GEOGRAPHIC_DATA]" at bounding box center [158, 132] width 109 height 35
click at [180, 137] on input "MB [GEOGRAPHIC_DATA]" at bounding box center [158, 138] width 94 height 9
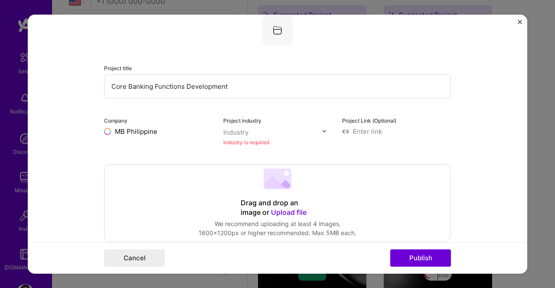
type input "MB [GEOGRAPHIC_DATA]"
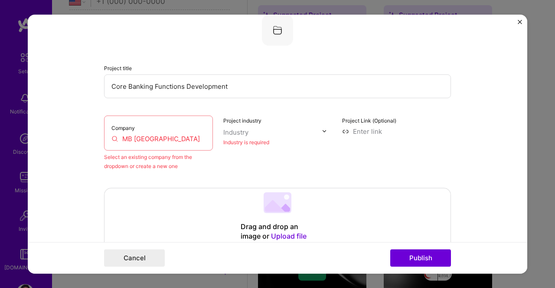
click at [246, 139] on div "Industry is required" at bounding box center [277, 141] width 109 height 9
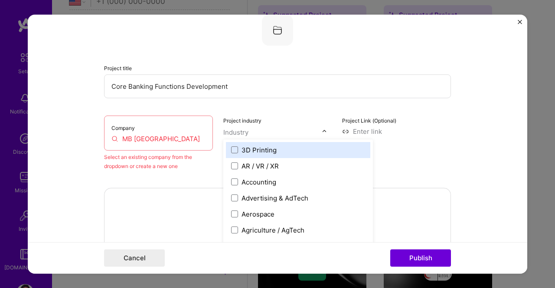
click at [275, 130] on input "text" at bounding box center [272, 132] width 99 height 9
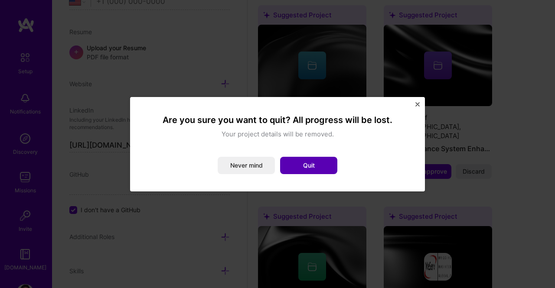
click at [292, 164] on button "Quit" at bounding box center [308, 165] width 57 height 17
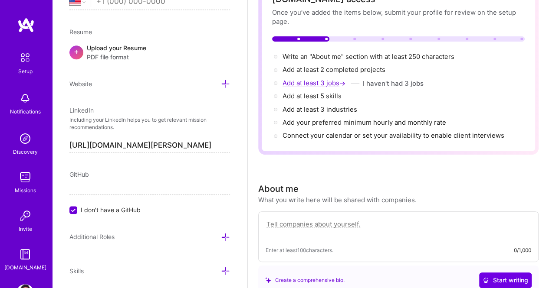
scroll to position [76, 0]
